Goal: Task Accomplishment & Management: Manage account settings

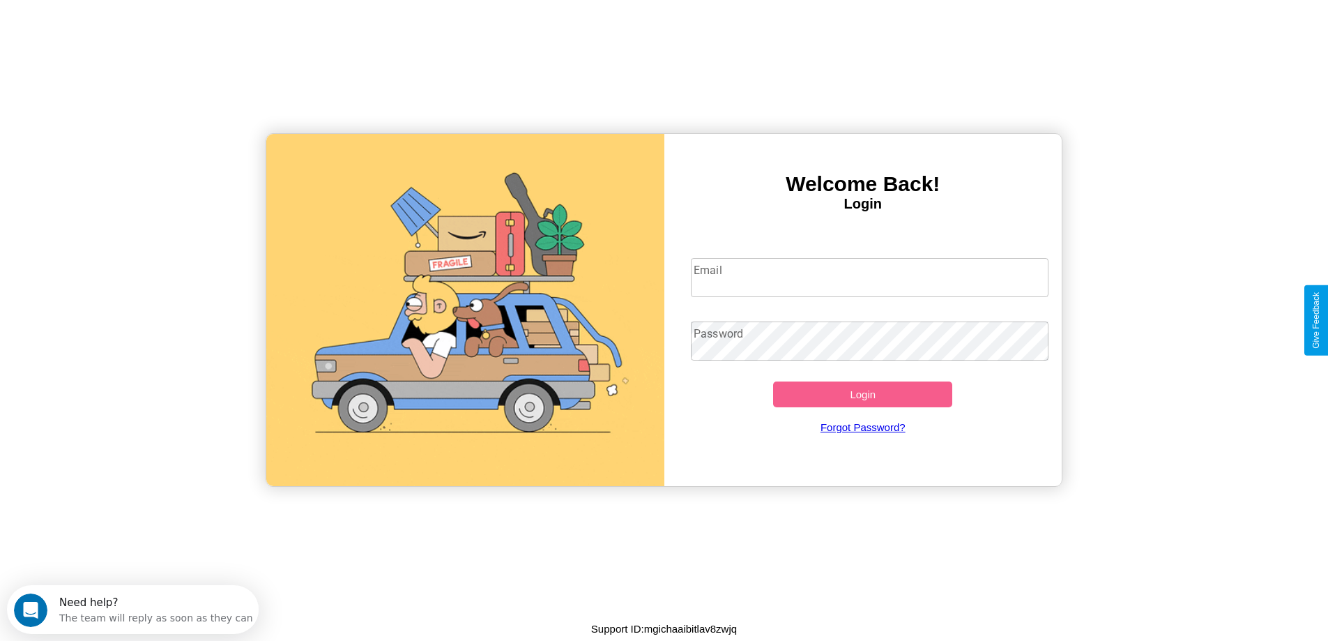
click at [869, 277] on input "Email" at bounding box center [870, 277] width 358 height 39
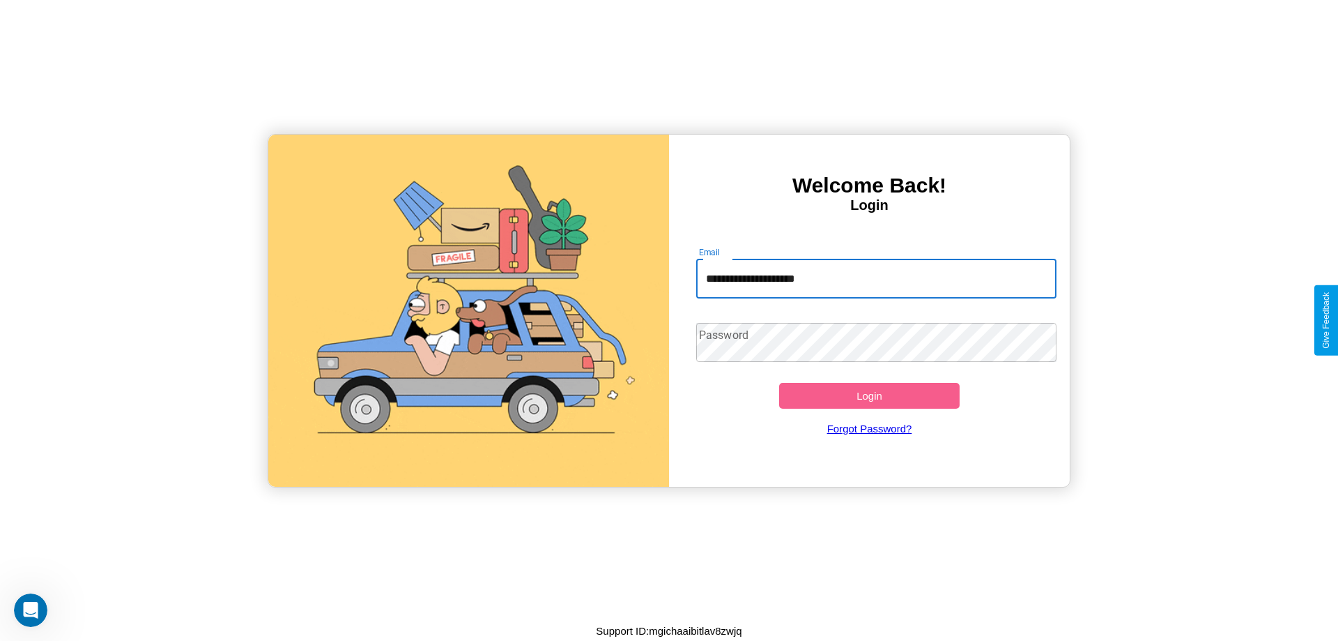
type input "**********"
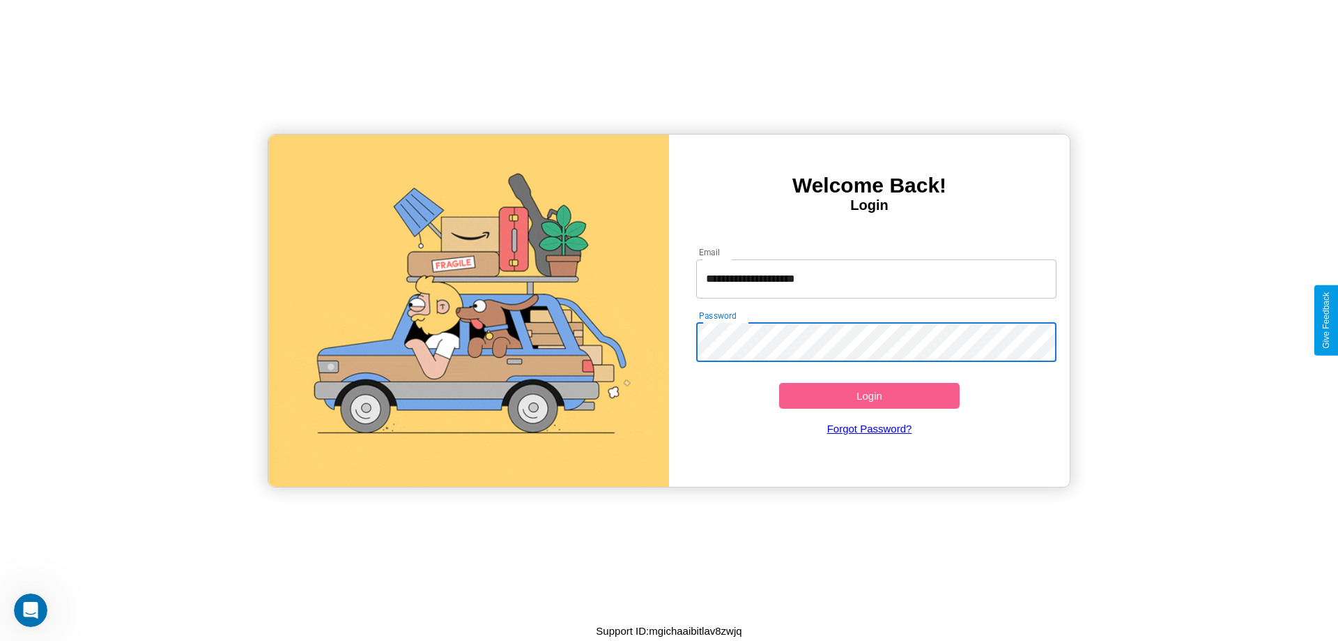
click at [869, 395] on button "Login" at bounding box center [869, 396] width 181 height 26
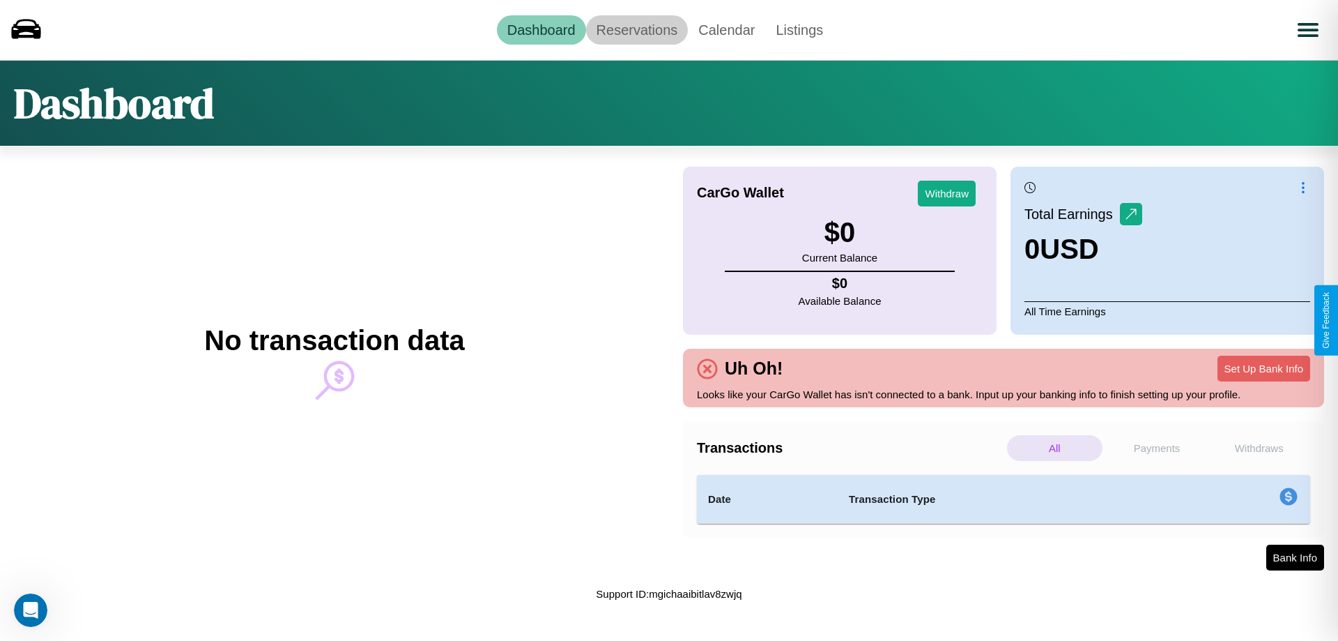
click at [636, 29] on link "Reservations" at bounding box center [637, 29] width 102 height 29
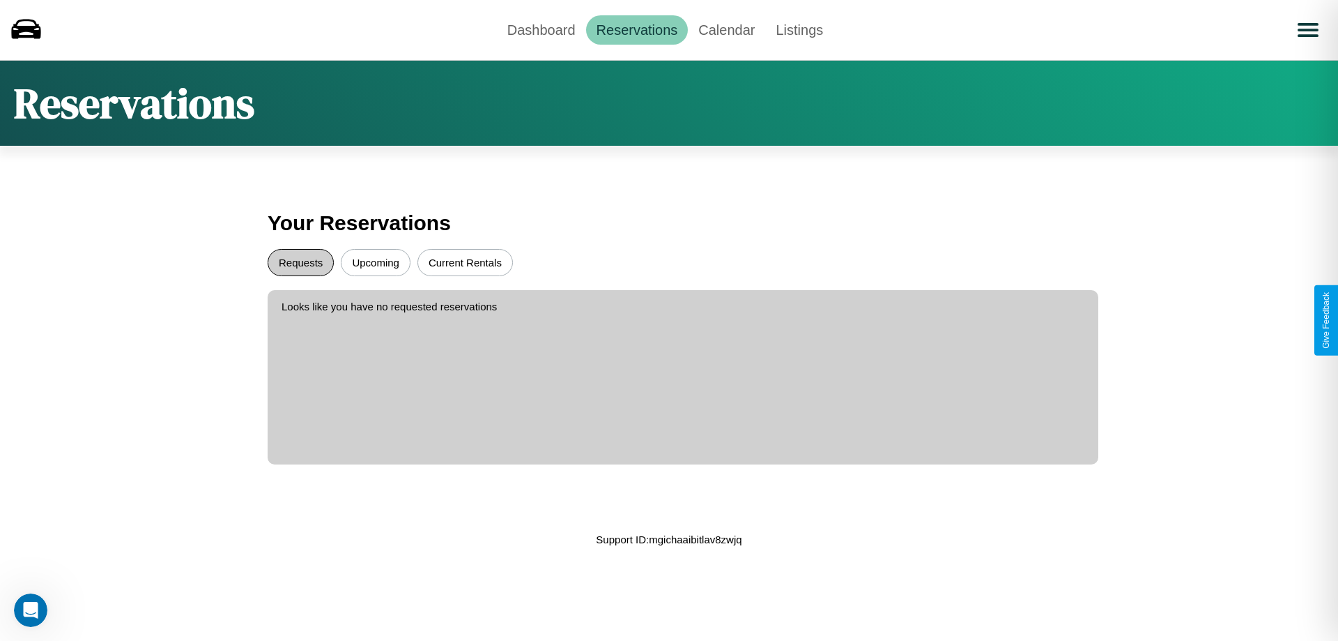
click at [300, 262] on button "Requests" at bounding box center [301, 262] width 66 height 27
click at [465, 262] on button "Current Rentals" at bounding box center [466, 262] width 96 height 27
click at [726, 29] on link "Calendar" at bounding box center [726, 29] width 77 height 29
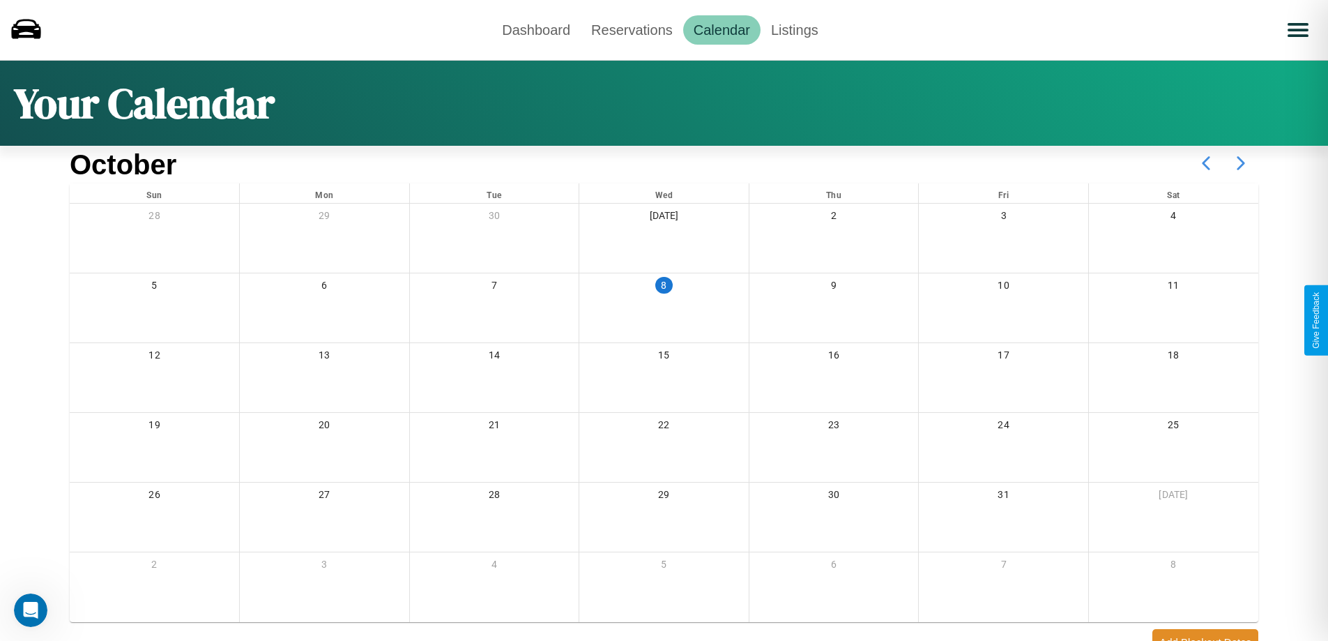
click at [1241, 163] on icon at bounding box center [1240, 163] width 35 height 35
